Goal: Task Accomplishment & Management: Use online tool/utility

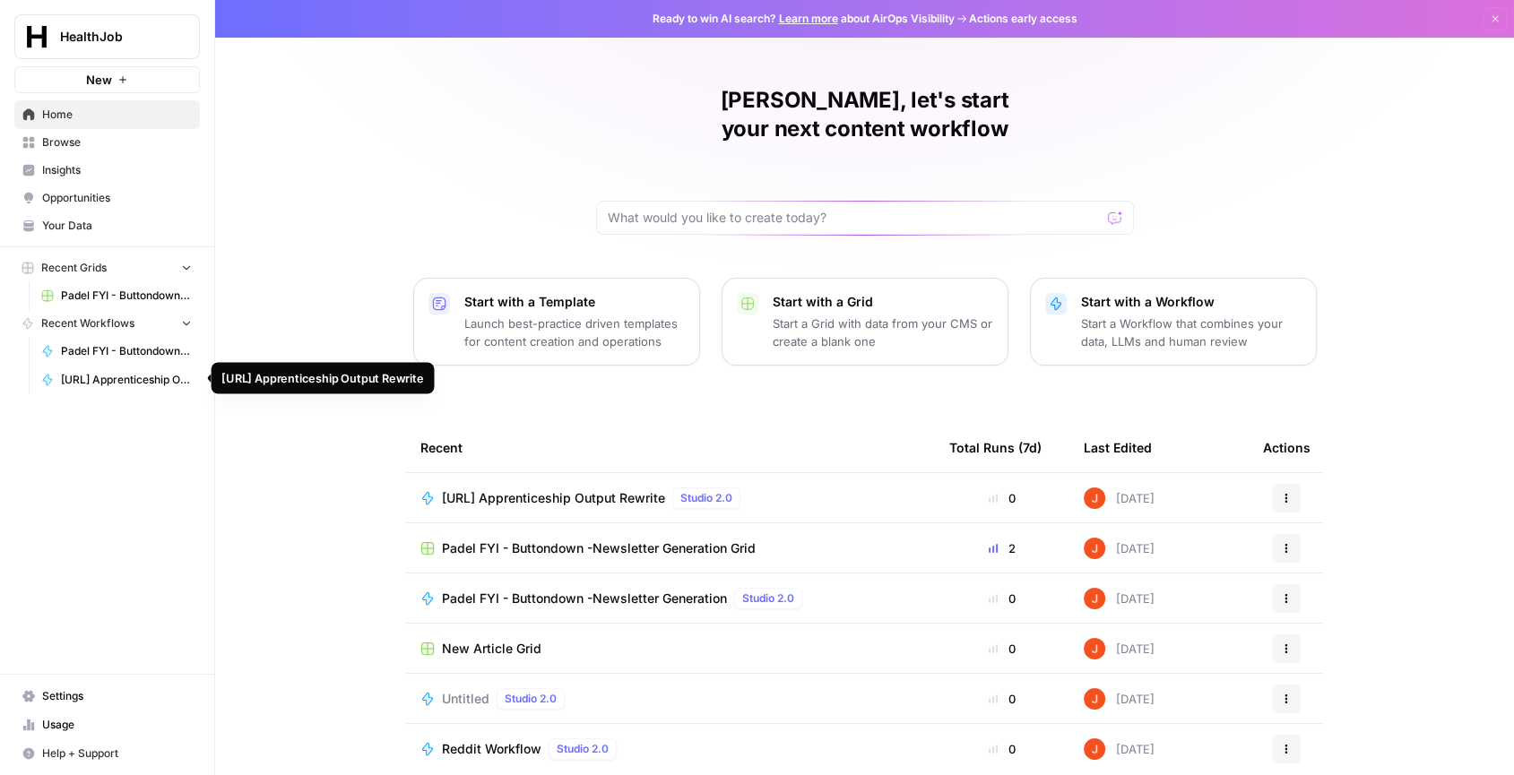
click at [142, 377] on span "[URL] Apprenticeship Output Rewrite" at bounding box center [126, 380] width 131 height 16
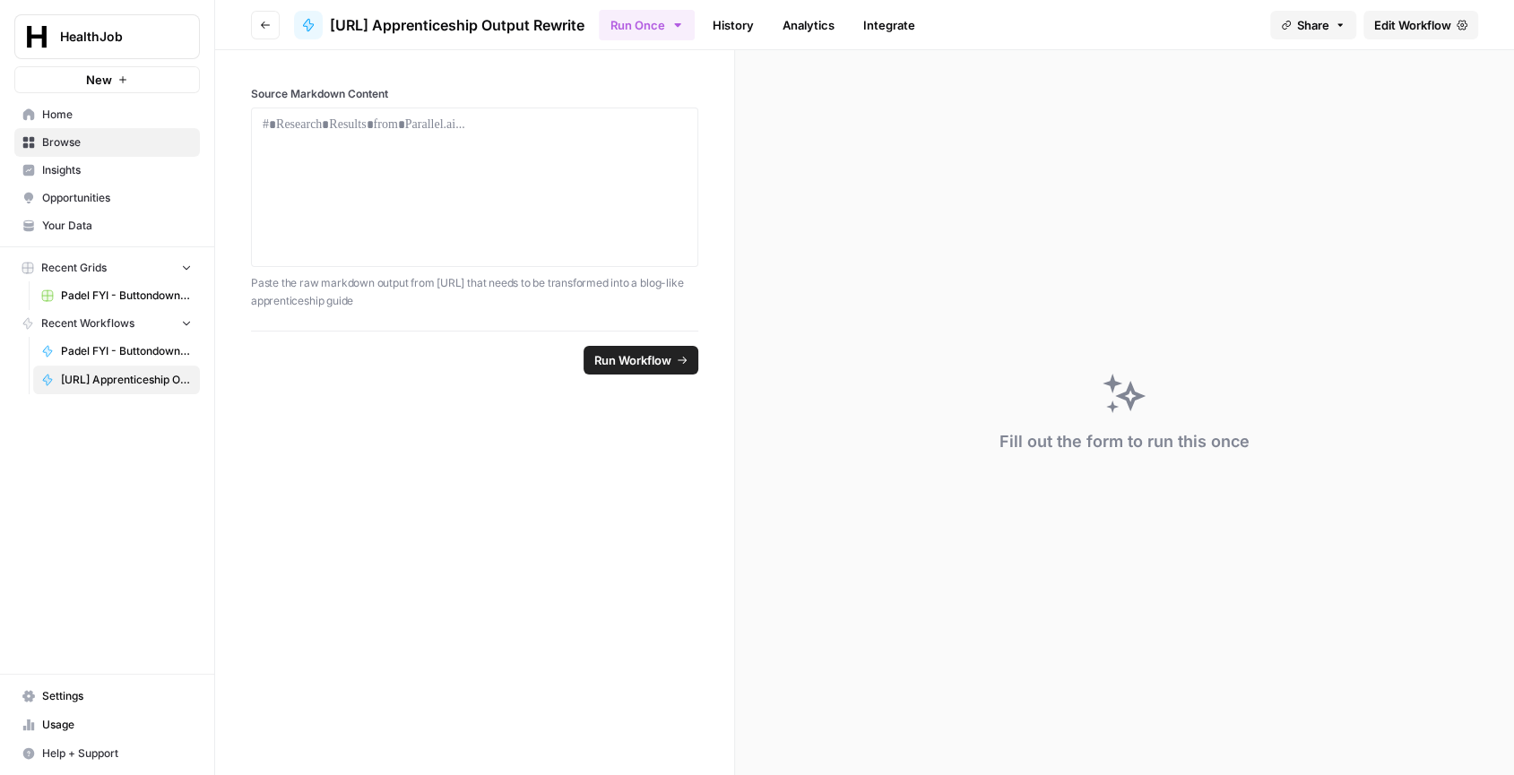
click at [1444, 18] on span "Edit Workflow" at bounding box center [1412, 25] width 77 height 18
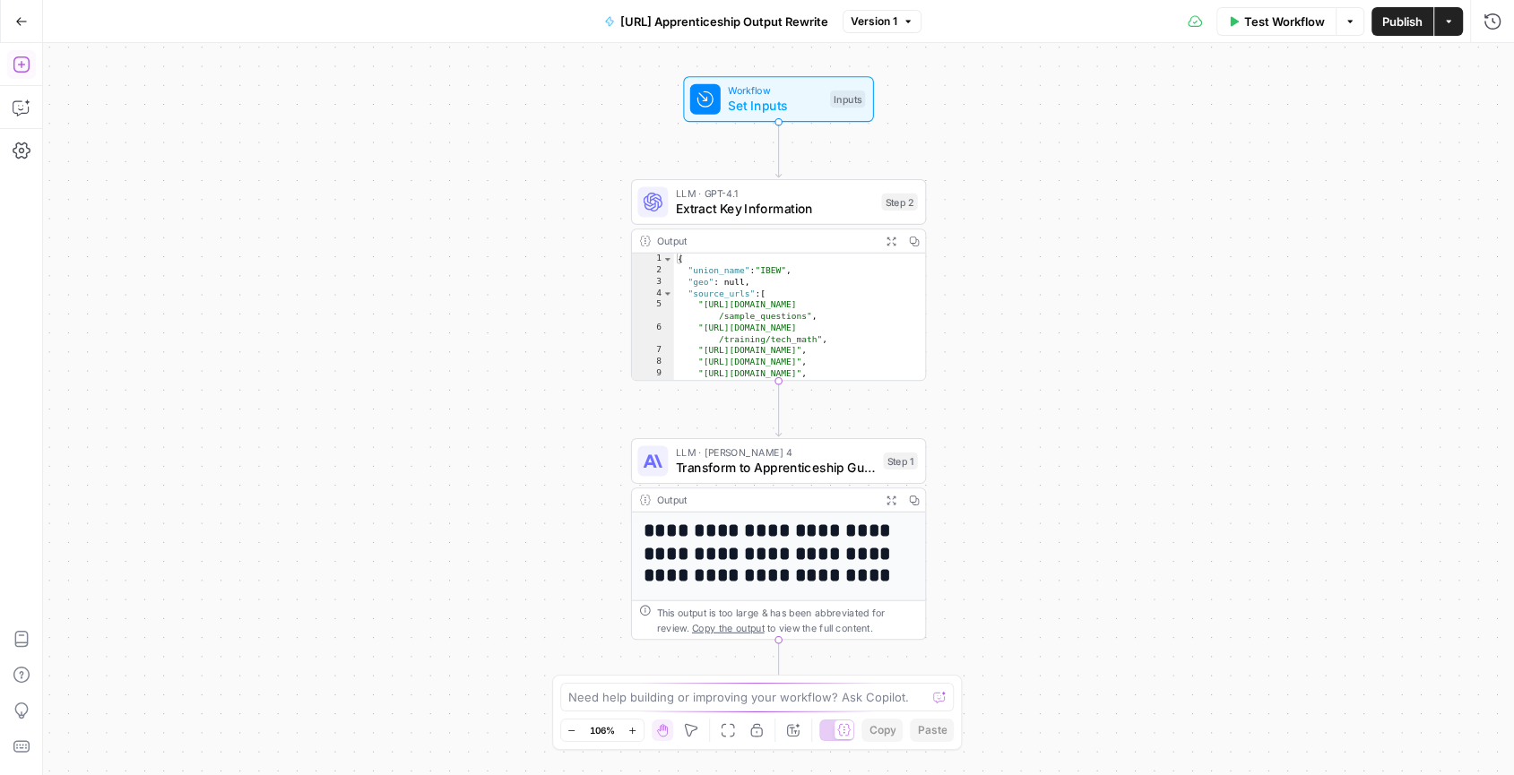
click at [24, 69] on icon "button" at bounding box center [22, 65] width 18 height 18
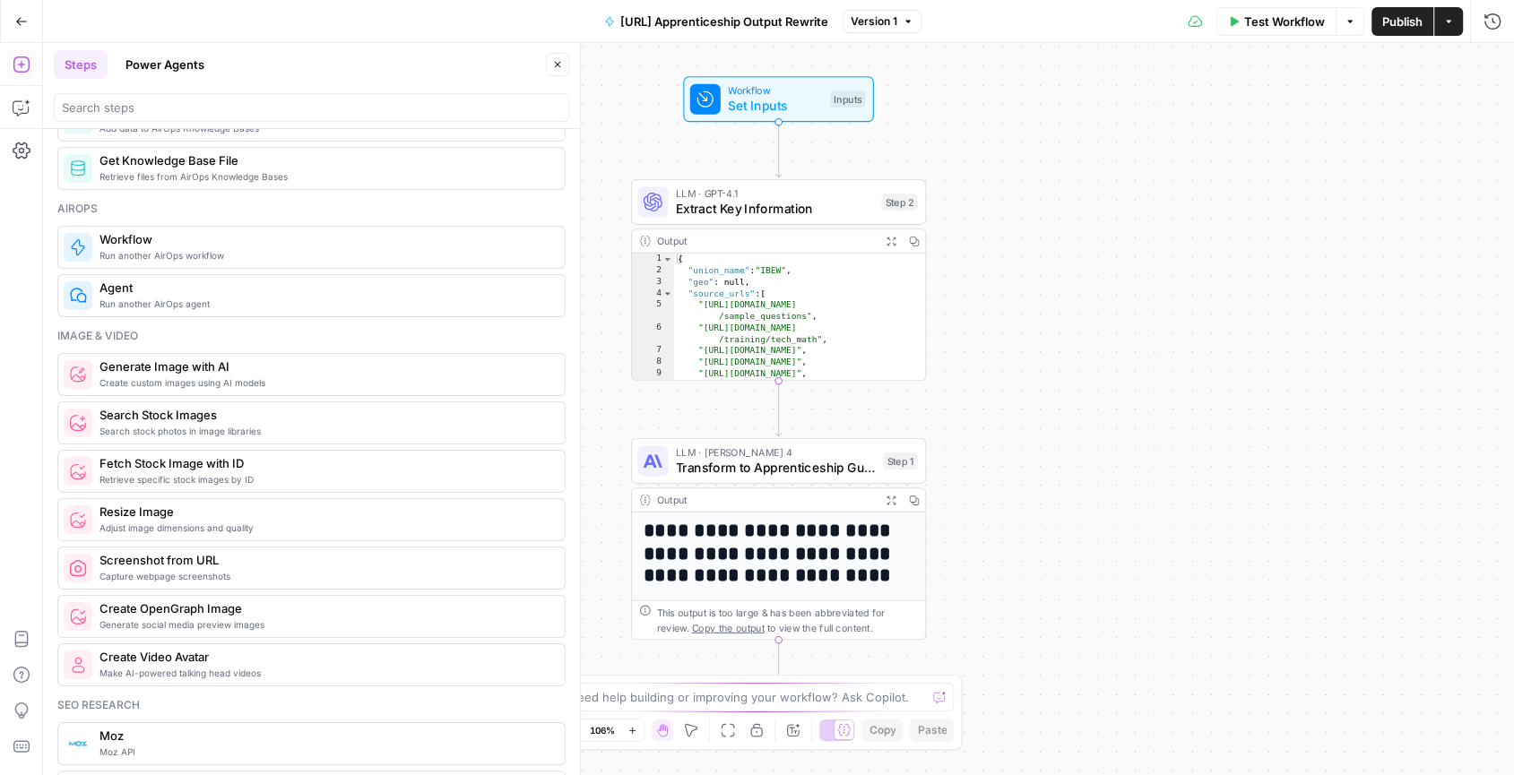
scroll to position [1040, 0]
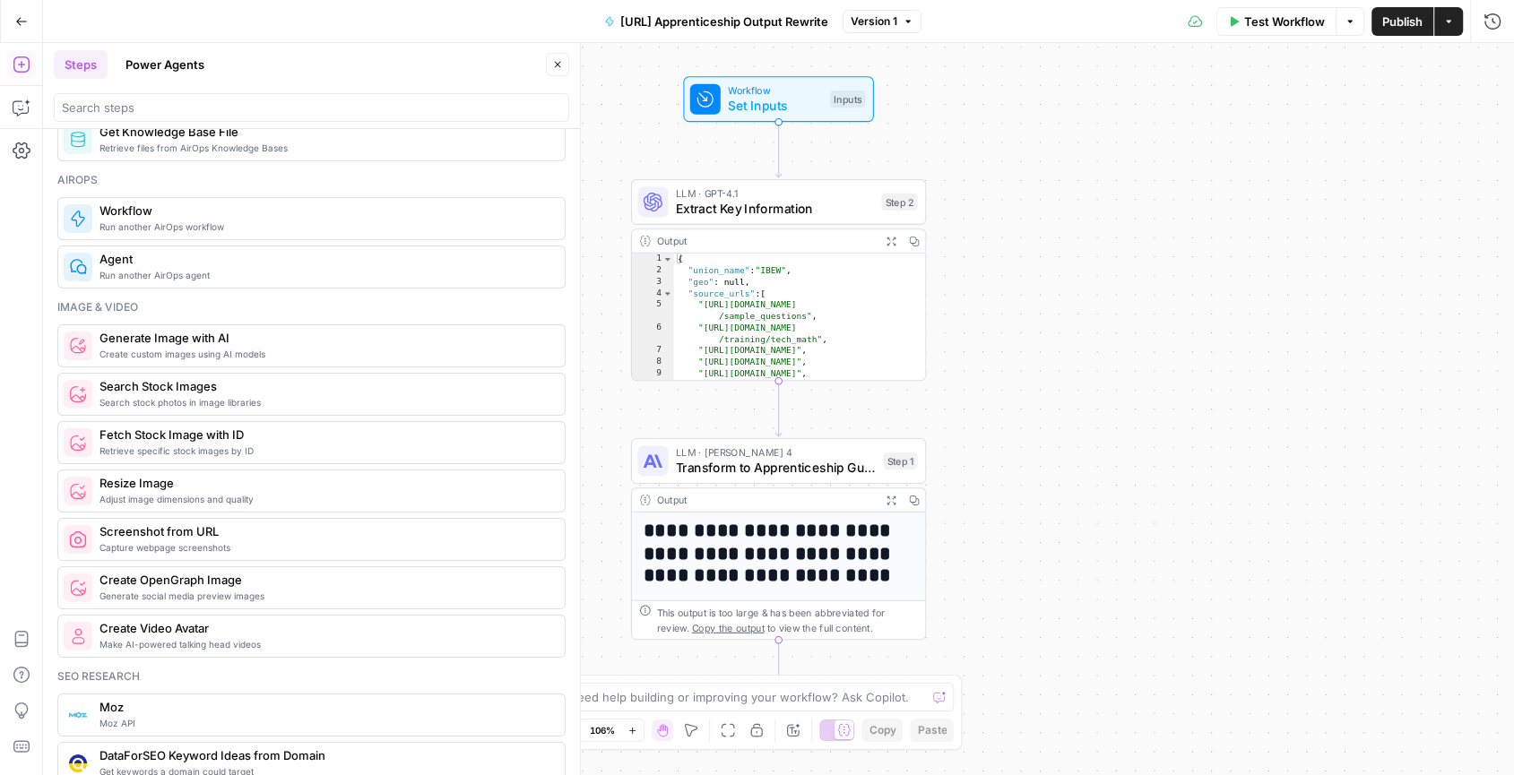
click at [220, 329] on span "Generate Image with AI" at bounding box center [324, 338] width 451 height 18
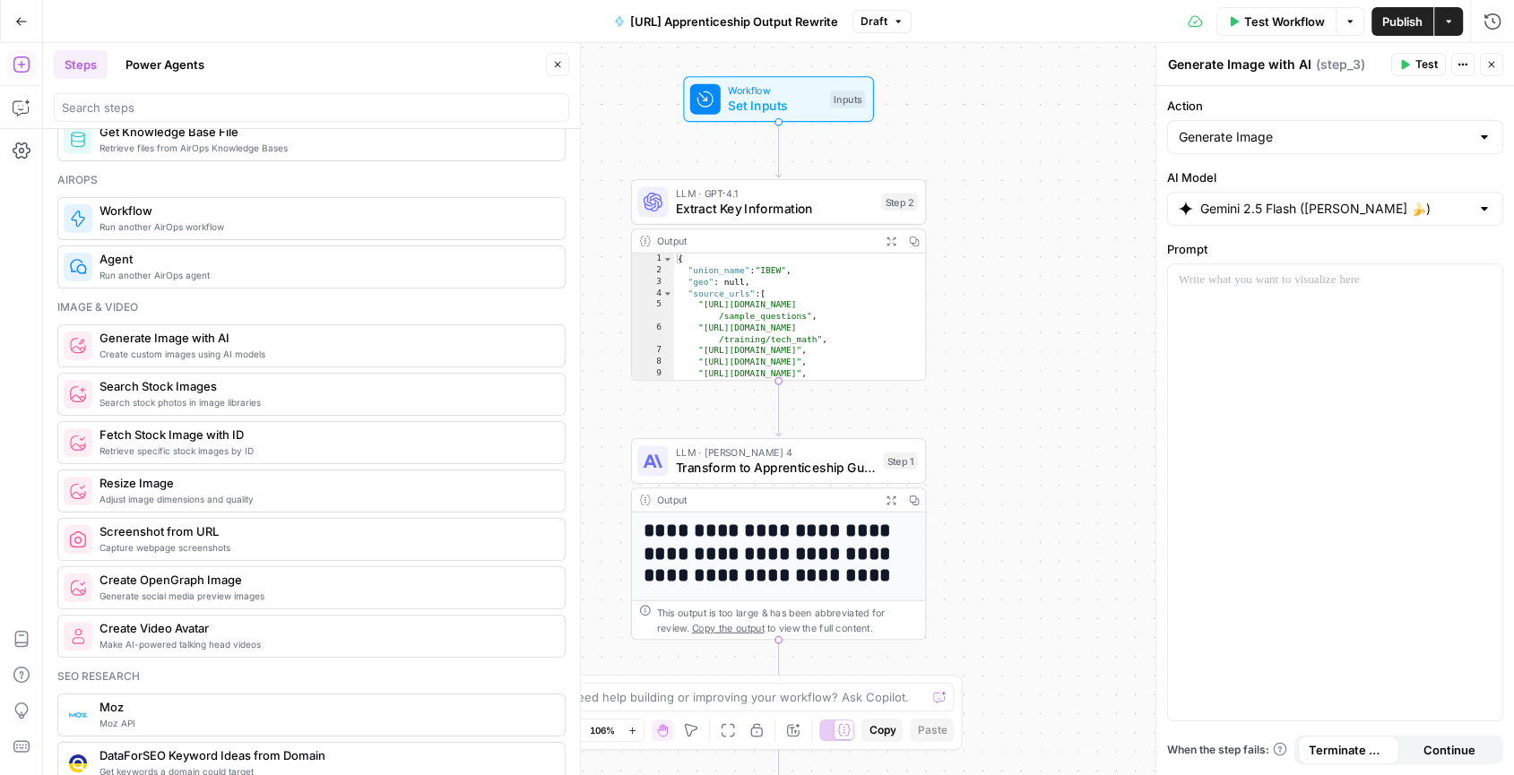
click at [1329, 208] on input "Gemini 2.5 Flash ([PERSON_NAME] 🍌)" at bounding box center [1335, 209] width 270 height 18
click at [1329, 207] on input "Gemini 2.5 Flash ([PERSON_NAME] 🍌)" at bounding box center [1335, 209] width 270 height 18
click at [1334, 143] on input "Action" at bounding box center [1324, 137] width 291 height 18
type input "Generate Image"
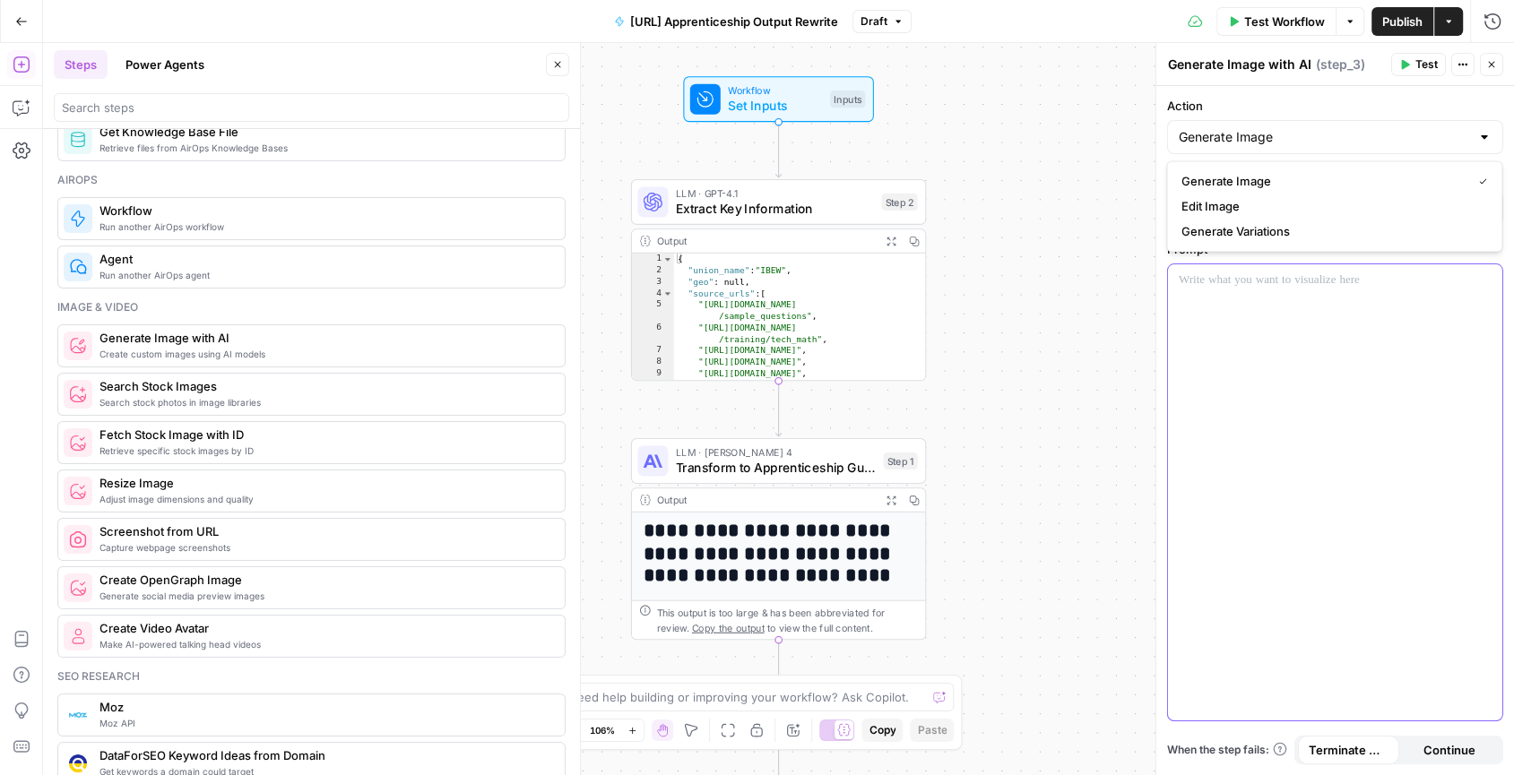
click at [1304, 298] on div at bounding box center [1335, 492] width 334 height 456
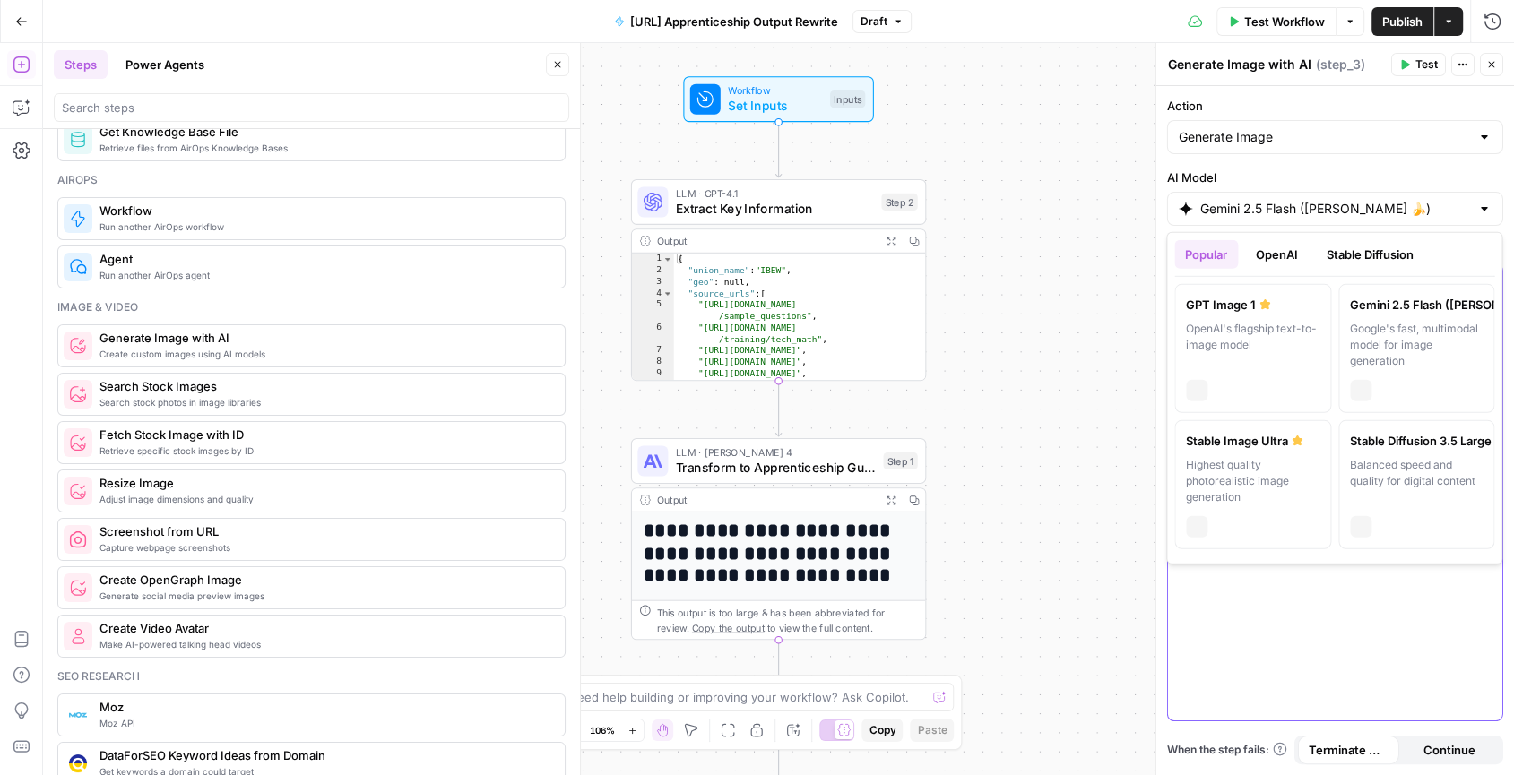
click at [1329, 208] on input "Gemini 2.5 Flash ([PERSON_NAME] 🍌)" at bounding box center [1335, 209] width 270 height 18
click at [1291, 264] on button "OpenAI" at bounding box center [1277, 254] width 64 height 29
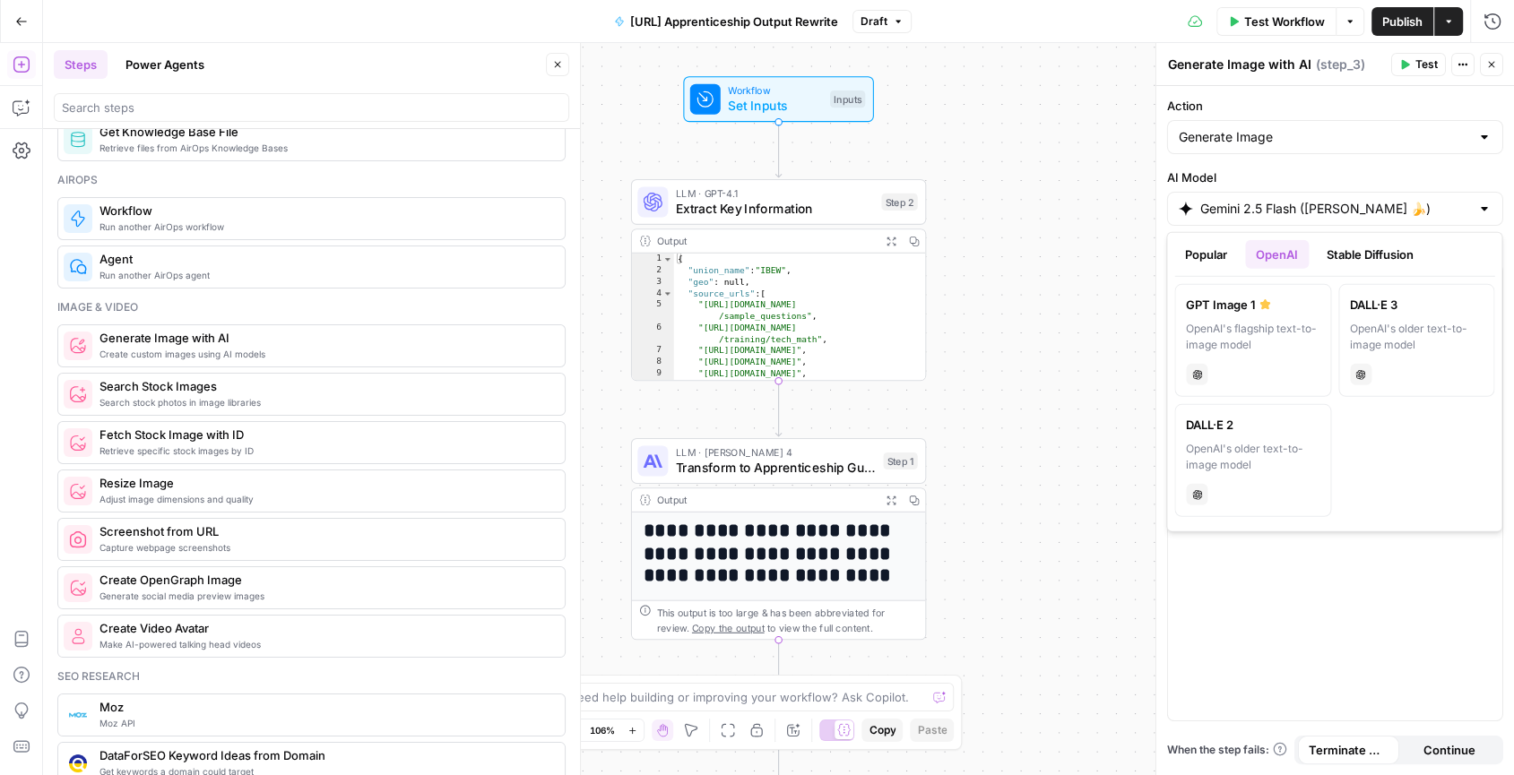
click at [1353, 255] on button "Stable Diffusion" at bounding box center [1370, 254] width 108 height 29
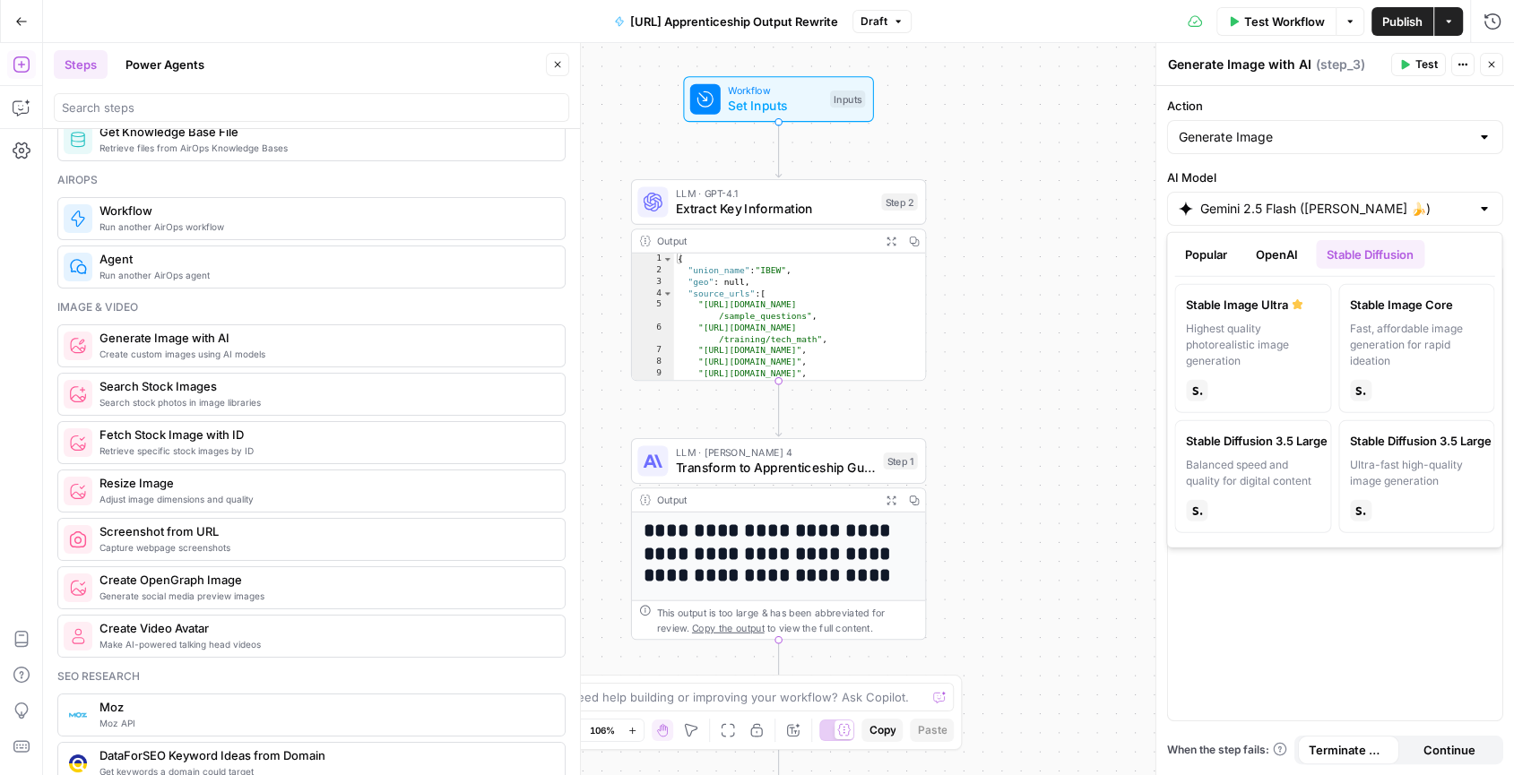
click at [1209, 248] on button "Popular" at bounding box center [1206, 254] width 64 height 29
